Goal: Find contact information: Obtain details needed to contact an individual or organization

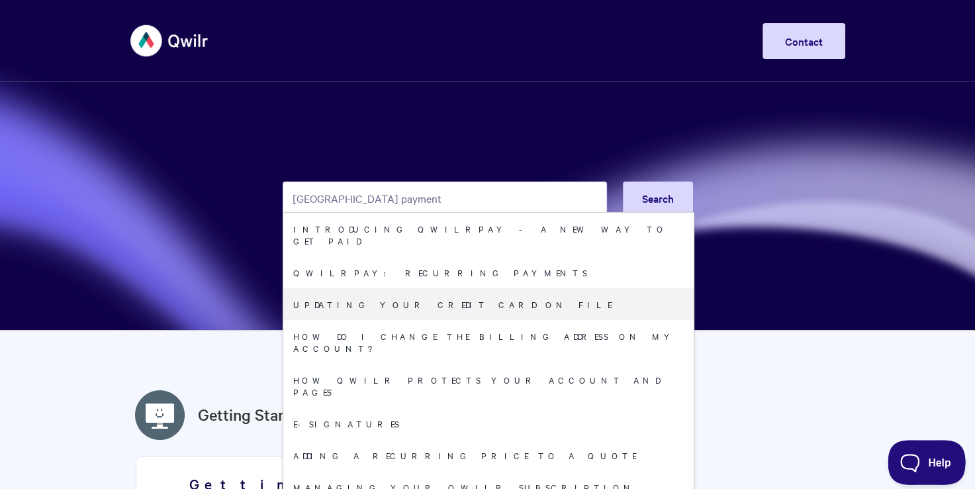
type input "[GEOGRAPHIC_DATA] payment"
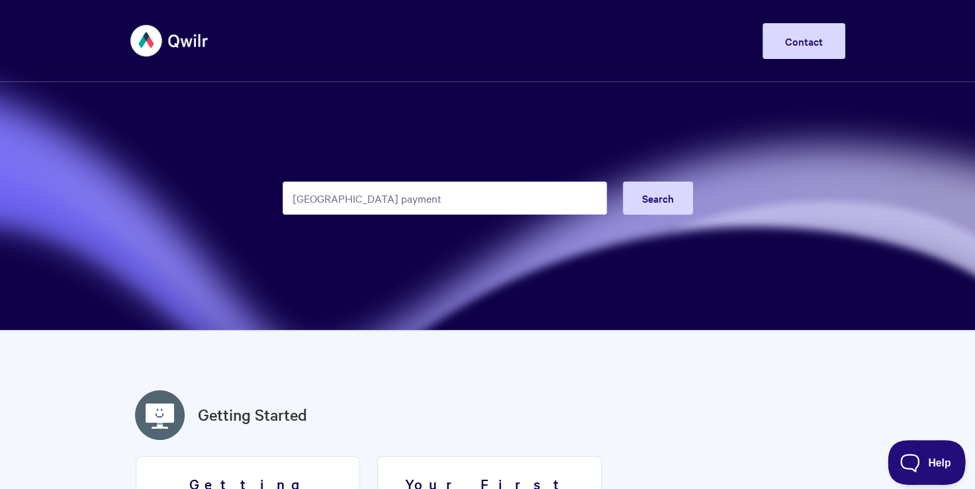
click at [914, 468] on button "Help" at bounding box center [922, 460] width 69 height 40
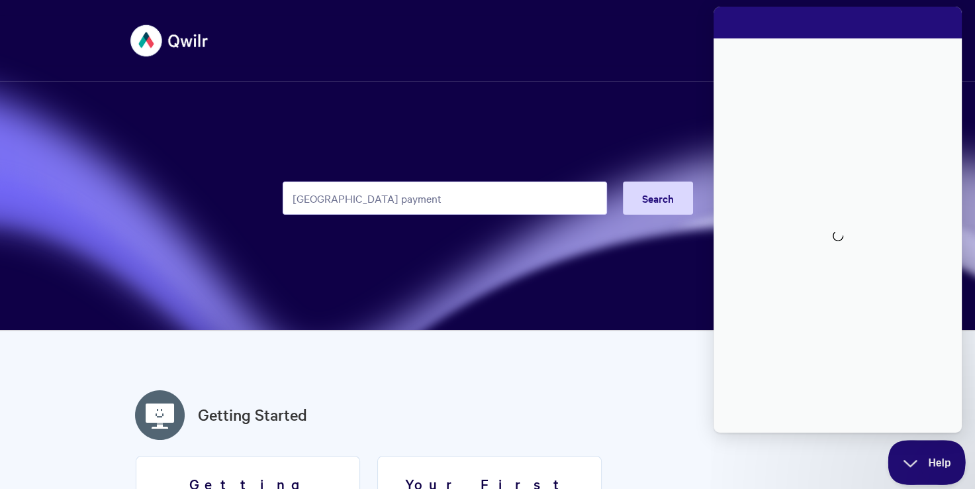
click at [910, 461] on span "Help" at bounding box center [922, 459] width 69 height 9
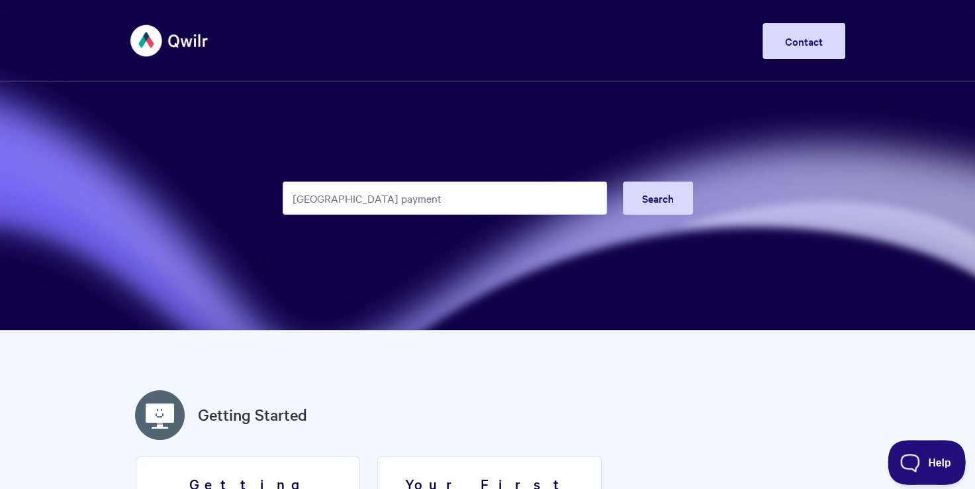
click at [931, 461] on span "Help" at bounding box center [922, 459] width 69 height 9
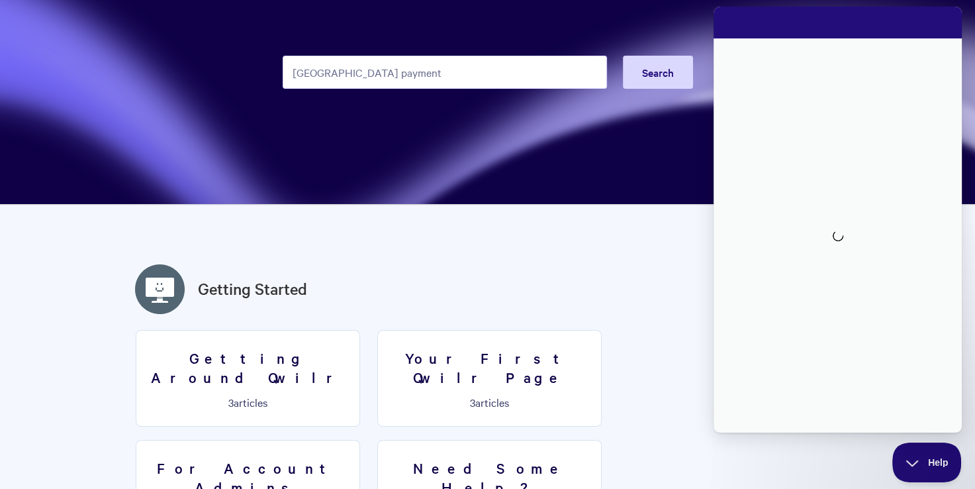
scroll to position [199, 0]
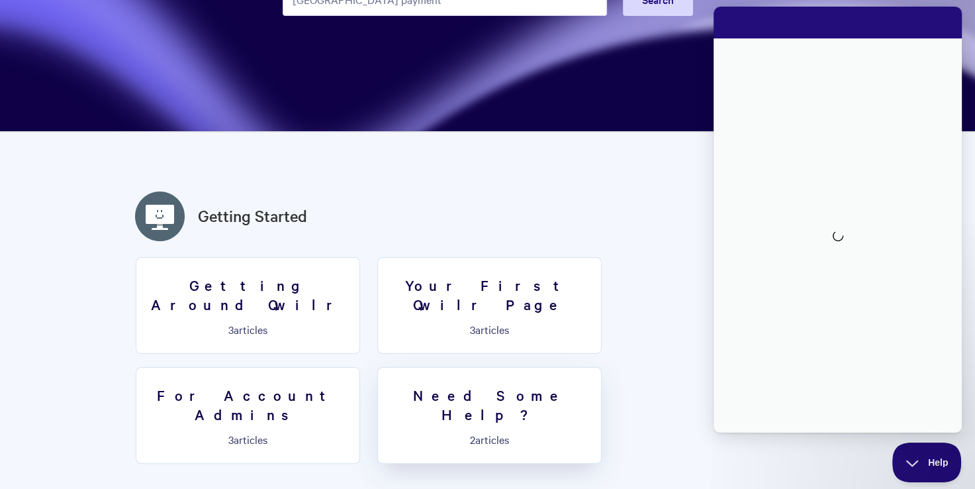
click at [386, 385] on h3 "Need Some Help?" at bounding box center [489, 404] width 207 height 38
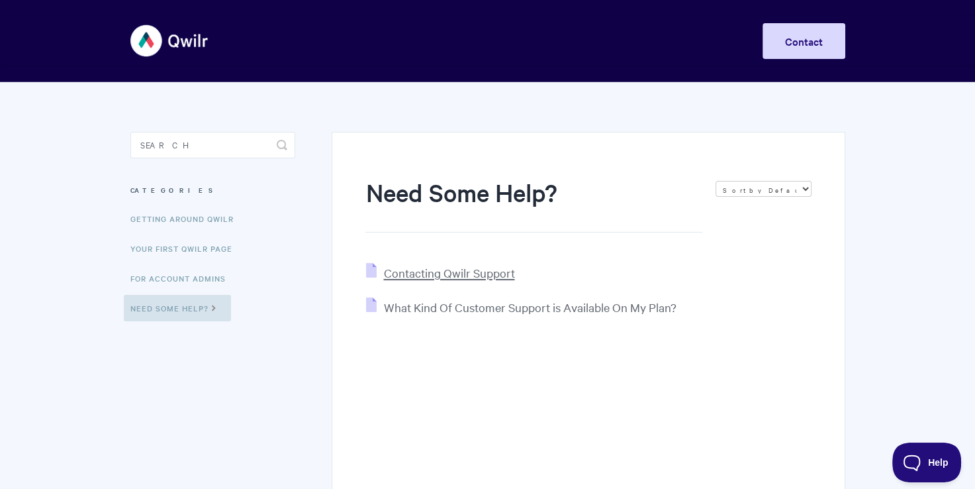
click at [426, 277] on span "Contacting Qwilr Support" at bounding box center [448, 272] width 131 height 15
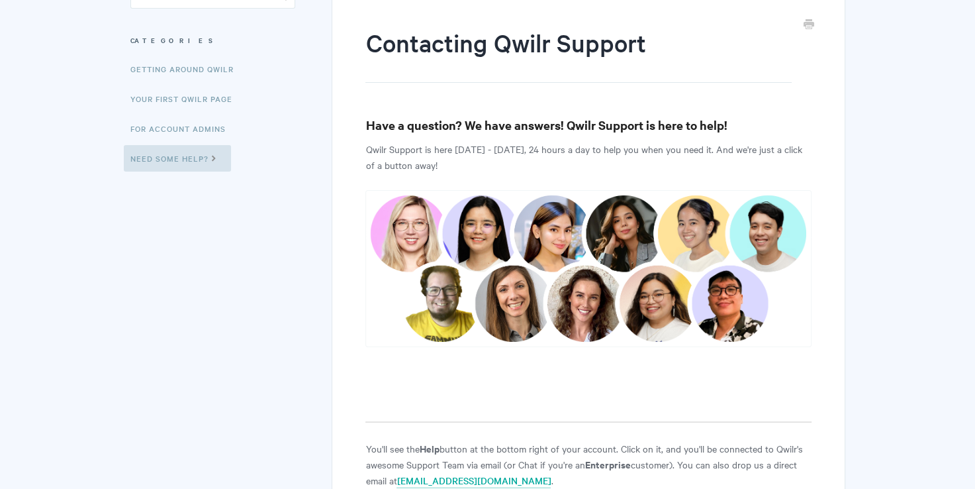
scroll to position [265, 0]
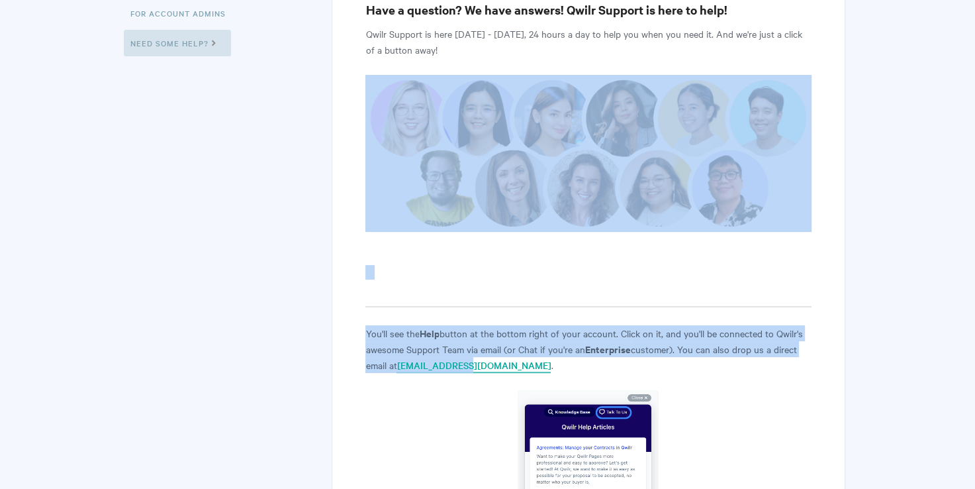
drag, startPoint x: 463, startPoint y: 213, endPoint x: 401, endPoint y: 210, distance: 63.0
drag, startPoint x: 401, startPoint y: 210, endPoint x: 430, endPoint y: 254, distance: 52.5
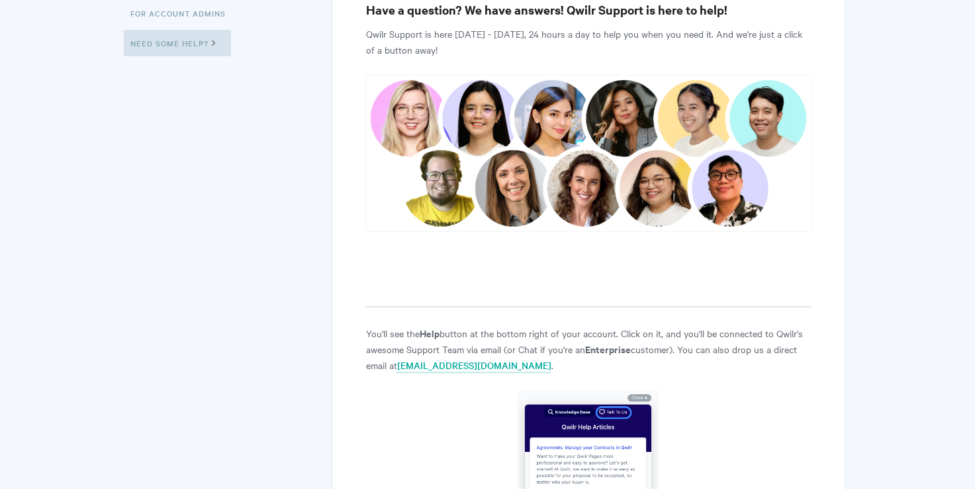
click at [696, 32] on p "Qwilr Support is here Monday - Friday, 24 hours a day to help you when you need…" at bounding box center [588, 42] width 446 height 32
drag, startPoint x: 481, startPoint y: 362, endPoint x: 399, endPoint y: 364, distance: 81.5
click at [399, 364] on p "You'll see the Help button at the bottom right of your account. Click on it, an…" at bounding box center [588, 349] width 446 height 48
drag, startPoint x: 399, startPoint y: 364, endPoint x: 369, endPoint y: 381, distance: 34.7
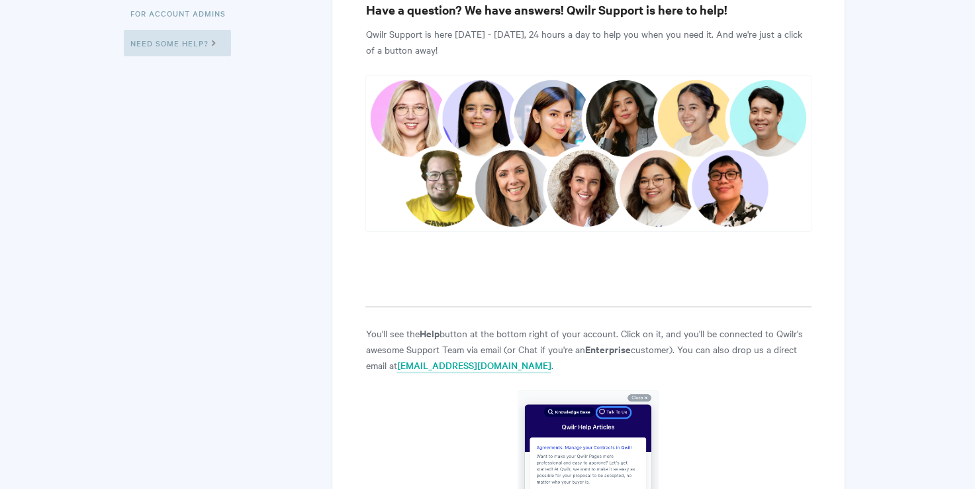
drag, startPoint x: 467, startPoint y: 365, endPoint x: 397, endPoint y: 357, distance: 70.7
click at [397, 357] on p "You'll see the Help button at the bottom right of your account. Click on it, an…" at bounding box center [588, 349] width 446 height 48
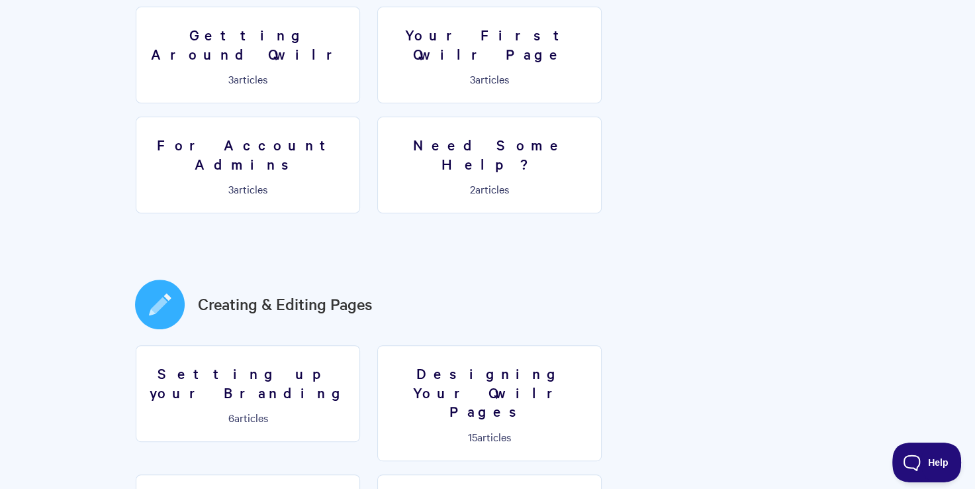
scroll to position [463, 0]
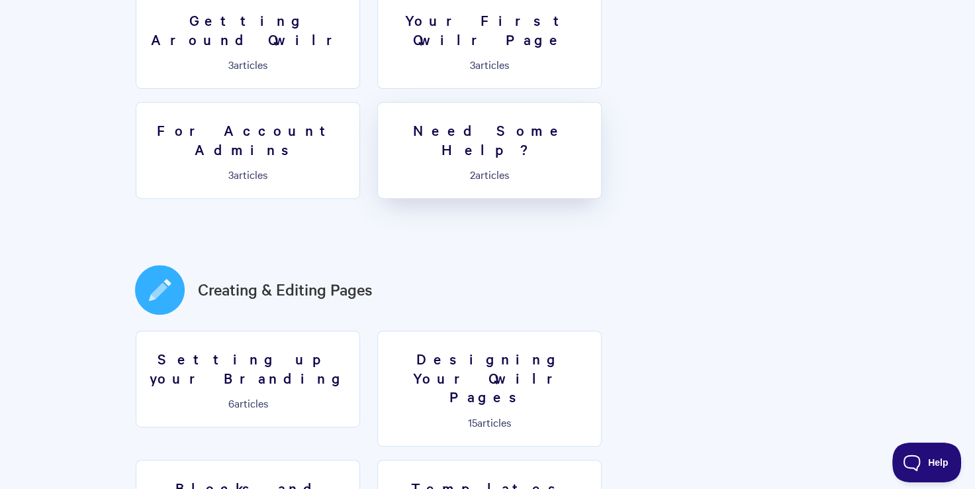
click at [386, 120] on h3 "Need Some Help?" at bounding box center [489, 139] width 207 height 38
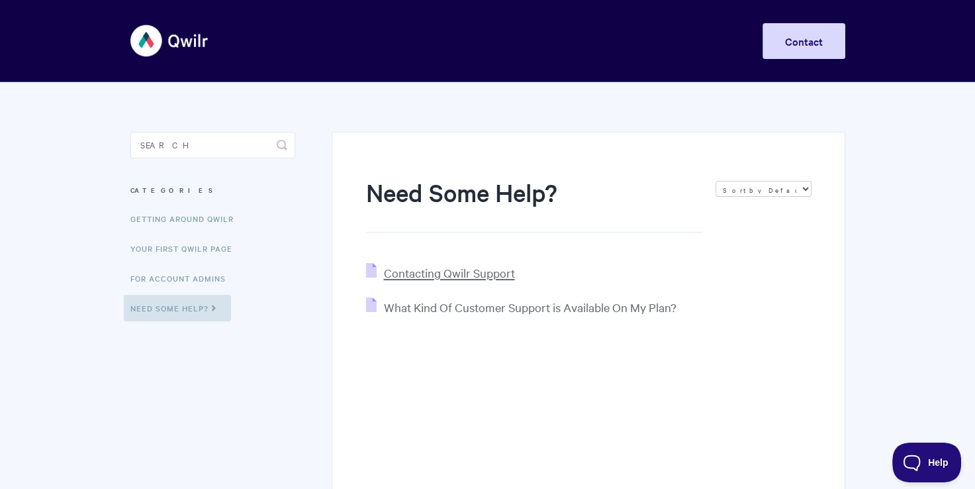
click at [491, 272] on span "Contacting Qwilr Support" at bounding box center [448, 272] width 131 height 15
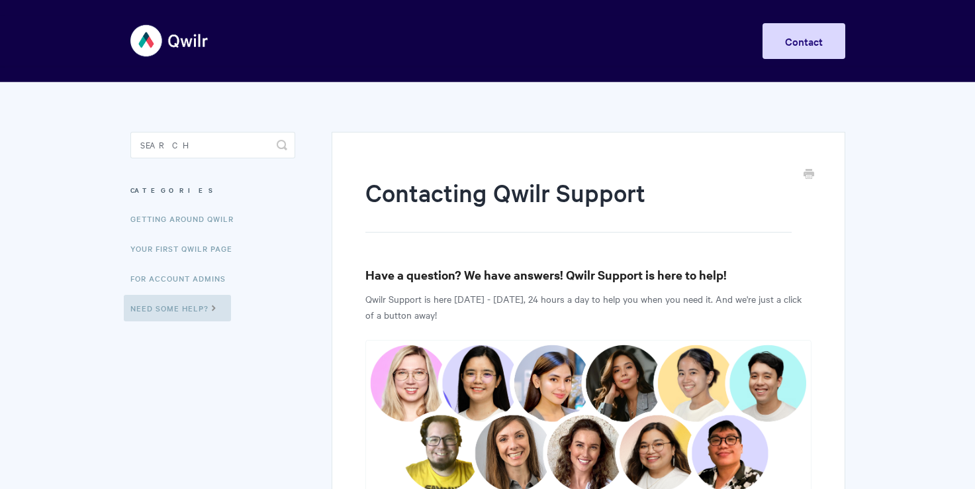
scroll to position [331, 0]
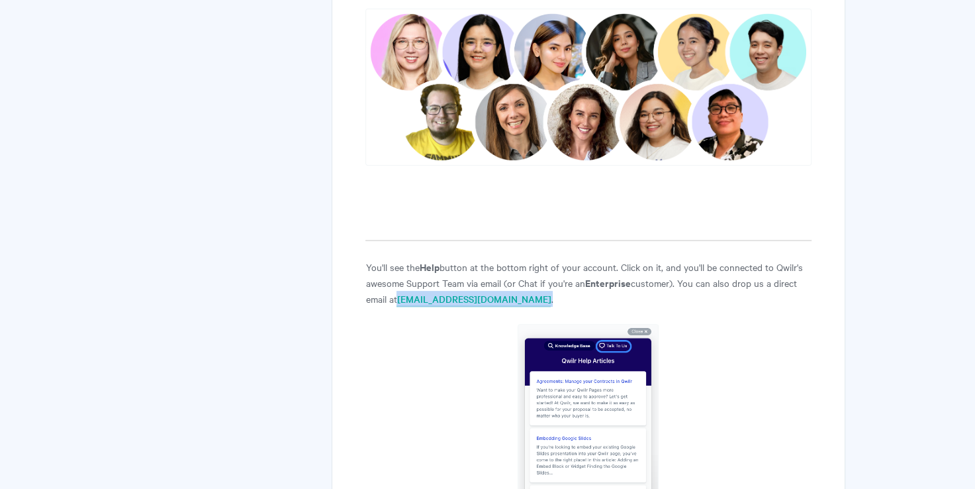
drag, startPoint x: 475, startPoint y: 303, endPoint x: 400, endPoint y: 300, distance: 75.5
click at [400, 300] on p "You'll see the Help button at the bottom right of your account. Click on it, an…" at bounding box center [588, 283] width 446 height 48
copy p "[EMAIL_ADDRESS][DOMAIN_NAME] ."
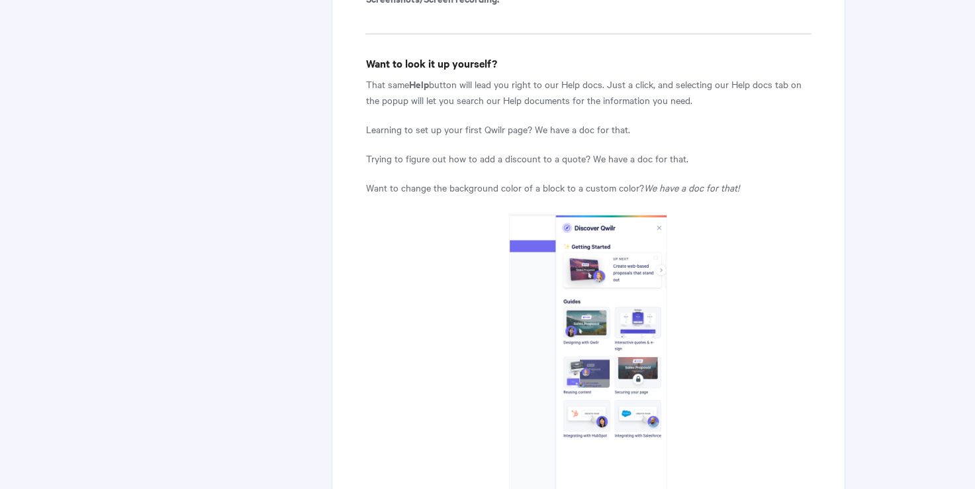
scroll to position [1589, 0]
